Goal: Task Accomplishment & Management: Manage account settings

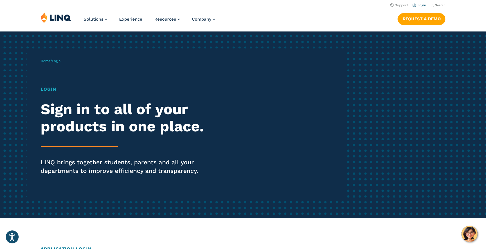
click at [425, 5] on link "Login" at bounding box center [418, 5] width 13 height 4
click at [422, 3] on header "Support Login Search Search for: Solutions Nutrition Overview NEW School Nutrit…" at bounding box center [243, 15] width 486 height 31
click at [422, 3] on link "Login" at bounding box center [418, 5] width 13 height 4
click at [422, 5] on link "Login" at bounding box center [418, 5] width 13 height 4
